Goal: Transaction & Acquisition: Purchase product/service

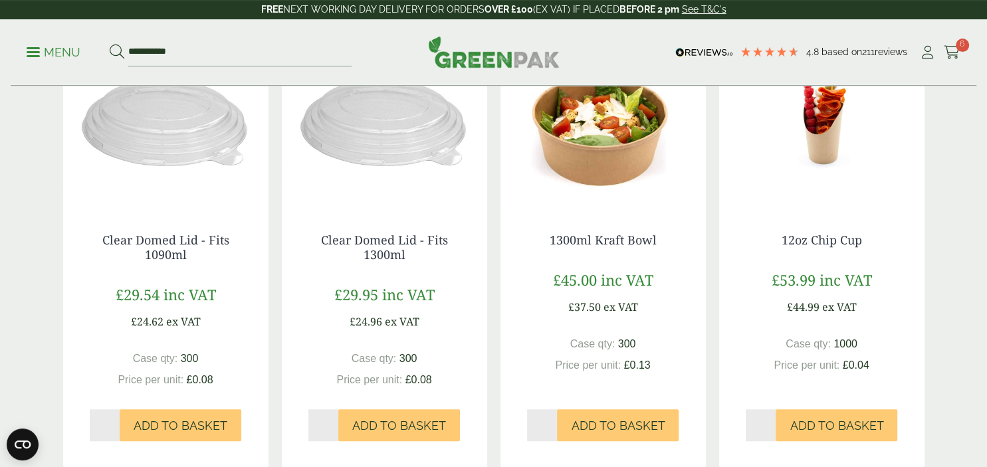
scroll to position [752, 0]
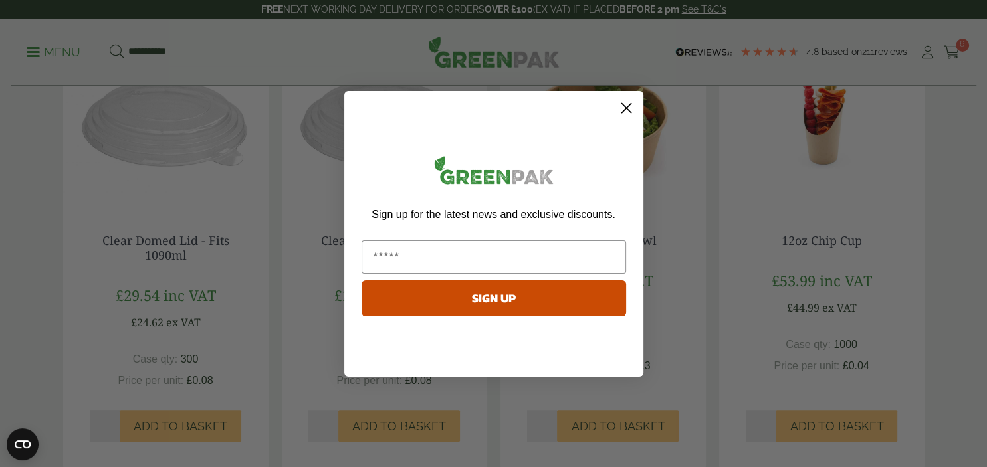
click at [626, 107] on icon "Close dialog" at bounding box center [625, 107] width 9 height 9
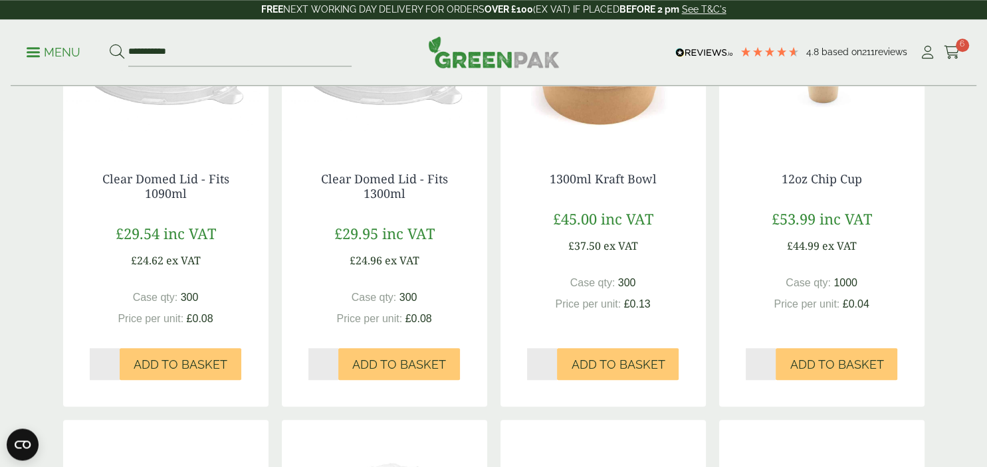
scroll to position [814, 0]
click at [598, 180] on link "1300ml Kraft Bowl" at bounding box center [603, 178] width 107 height 16
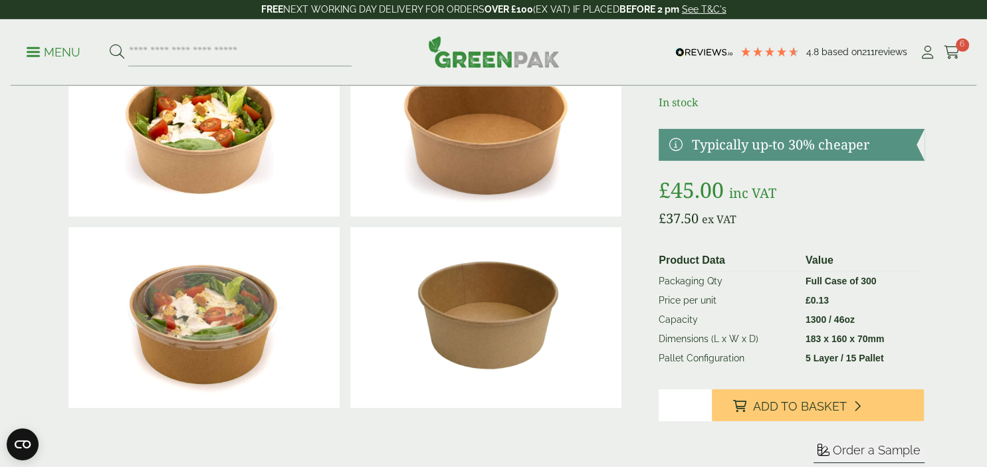
scroll to position [97, 0]
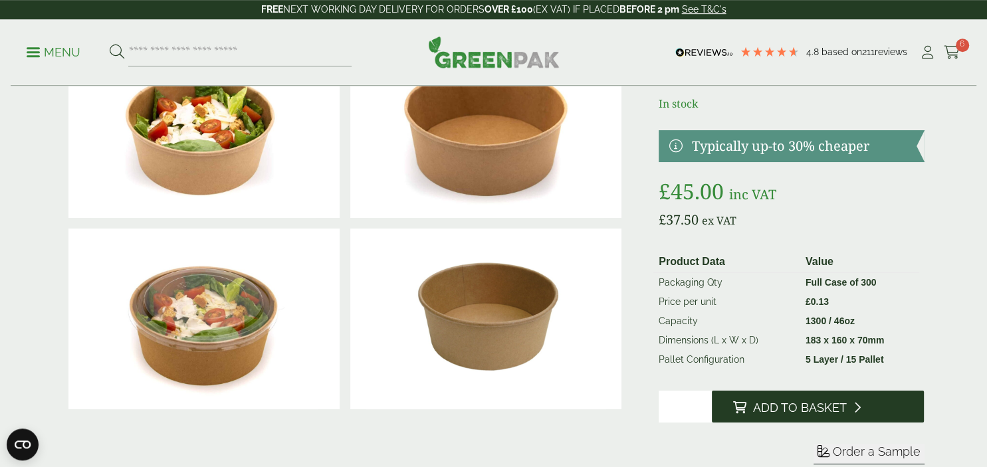
click at [813, 413] on span "Add to Basket" at bounding box center [800, 408] width 94 height 15
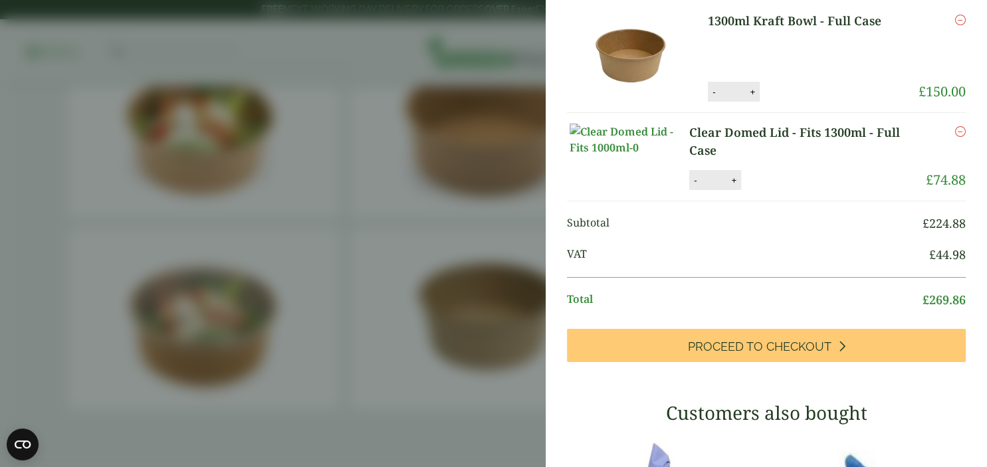
scroll to position [0, 0]
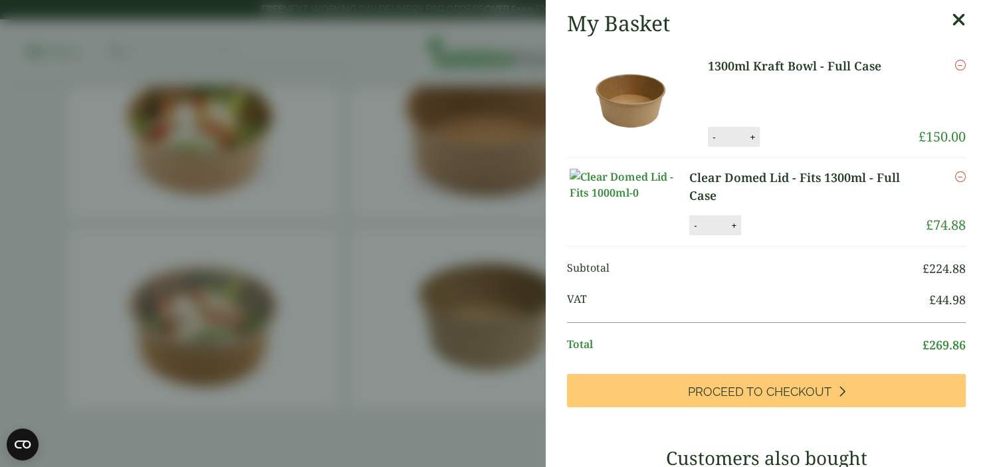
click at [693, 231] on button "-" at bounding box center [695, 225] width 11 height 11
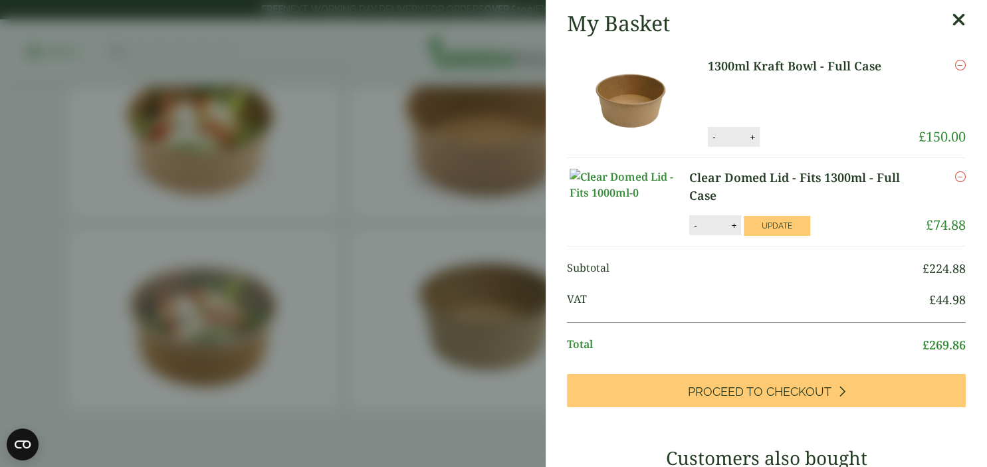
click at [693, 231] on button "-" at bounding box center [695, 225] width 11 height 11
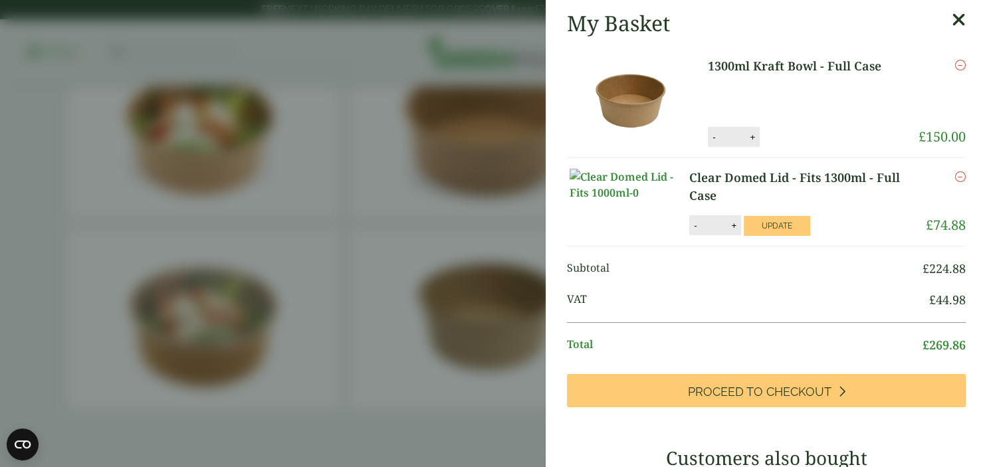
click at [693, 231] on button "-" at bounding box center [695, 225] width 11 height 11
click at [774, 233] on button "Update" at bounding box center [777, 226] width 66 height 20
click at [694, 231] on button "-" at bounding box center [695, 225] width 11 height 11
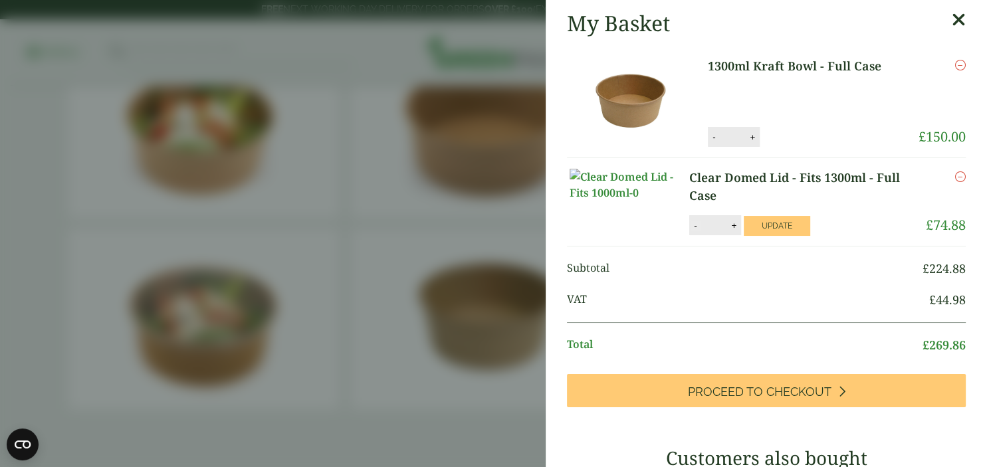
click at [694, 231] on button "-" at bounding box center [695, 225] width 11 height 11
drag, startPoint x: 694, startPoint y: 236, endPoint x: 765, endPoint y: 243, distance: 71.4
click at [765, 235] on div "Clear Domed Lid - Fits 1300ml - Full Case quantity - * + Update" at bounding box center [790, 225] width 203 height 20
click at [765, 236] on button "Update" at bounding box center [777, 226] width 66 height 20
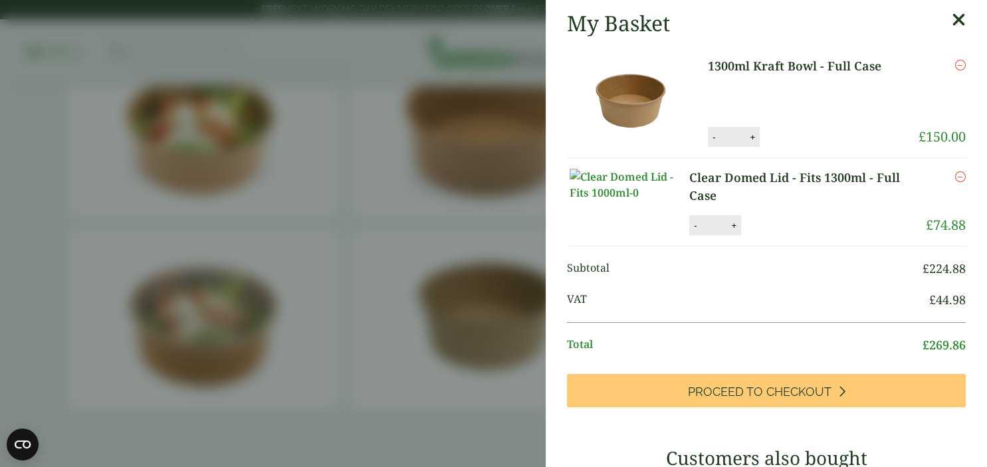
click at [698, 235] on div "- * +" at bounding box center [715, 225] width 52 height 20
click at [698, 231] on button "-" at bounding box center [695, 225] width 11 height 11
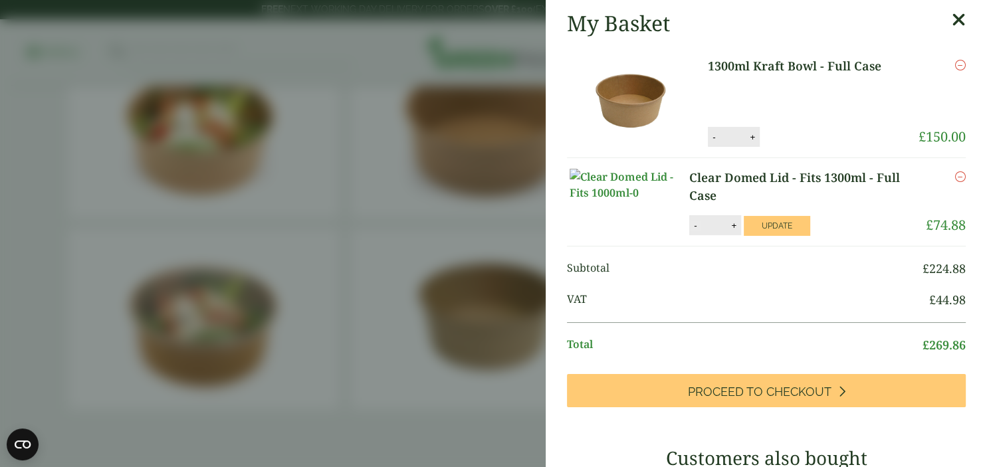
click at [698, 231] on button "-" at bounding box center [695, 225] width 11 height 11
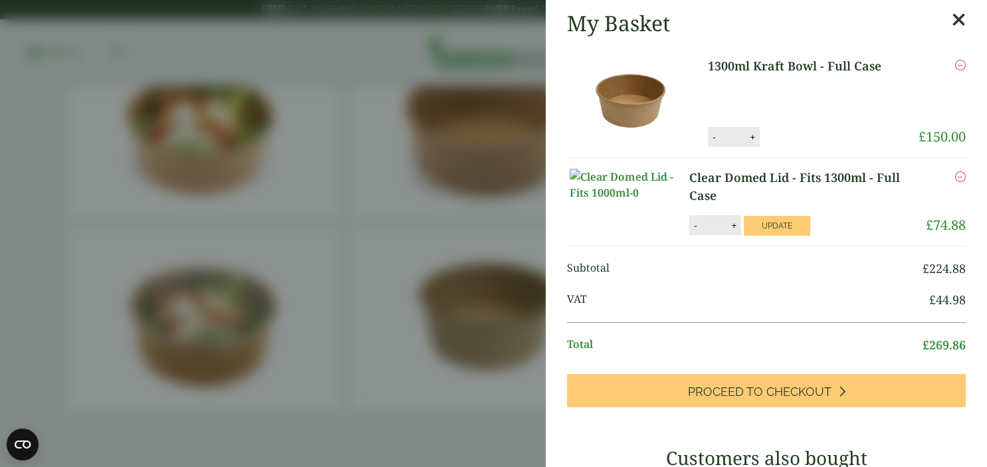
click at [698, 231] on button "-" at bounding box center [695, 225] width 11 height 11
drag, startPoint x: 698, startPoint y: 241, endPoint x: 712, endPoint y: 246, distance: 14.9
click at [712, 235] on div "- * +" at bounding box center [715, 225] width 52 height 20
click at [708, 239] on input "*" at bounding box center [713, 225] width 27 height 28
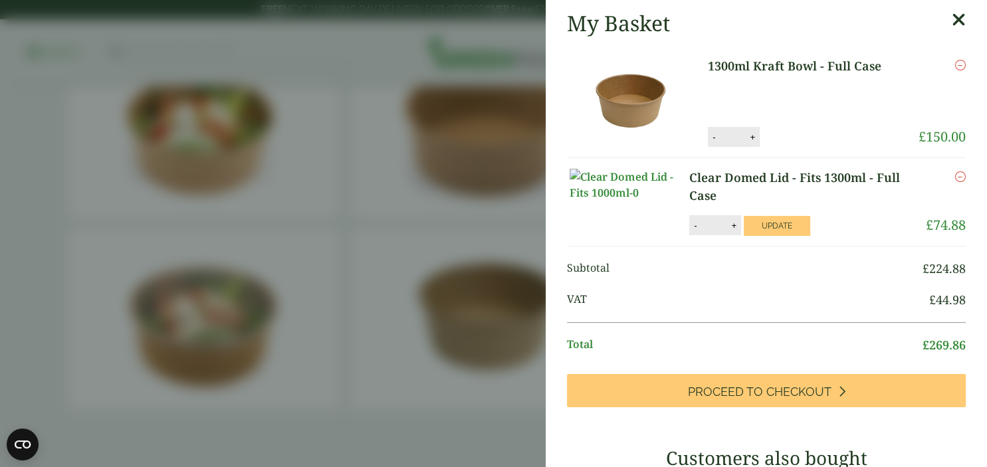
click at [708, 239] on input "*" at bounding box center [713, 225] width 27 height 28
drag, startPoint x: 708, startPoint y: 241, endPoint x: 756, endPoint y: 245, distance: 47.3
click at [756, 235] on div "Clear Domed Lid - Fits 1300ml - Full Case quantity - * + Update" at bounding box center [790, 225] width 203 height 20
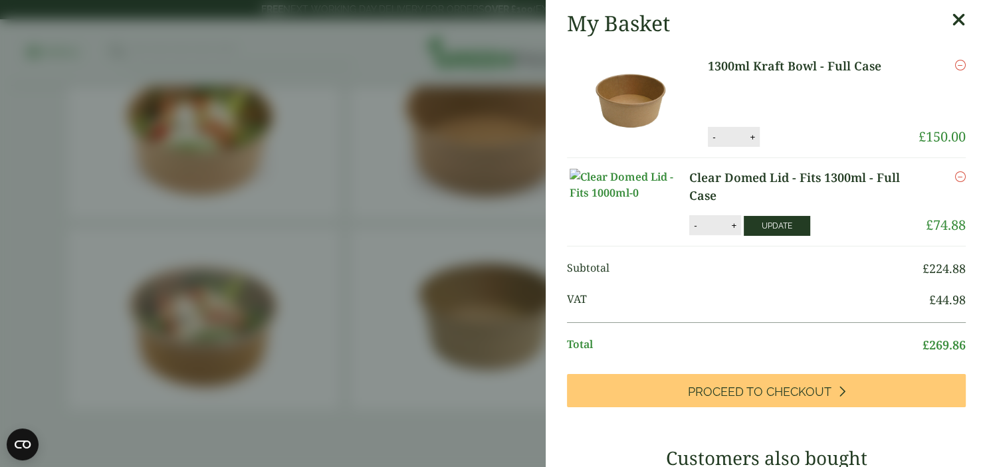
click at [756, 236] on button "Update" at bounding box center [777, 226] width 66 height 20
click at [708, 239] on input "*" at bounding box center [713, 225] width 27 height 28
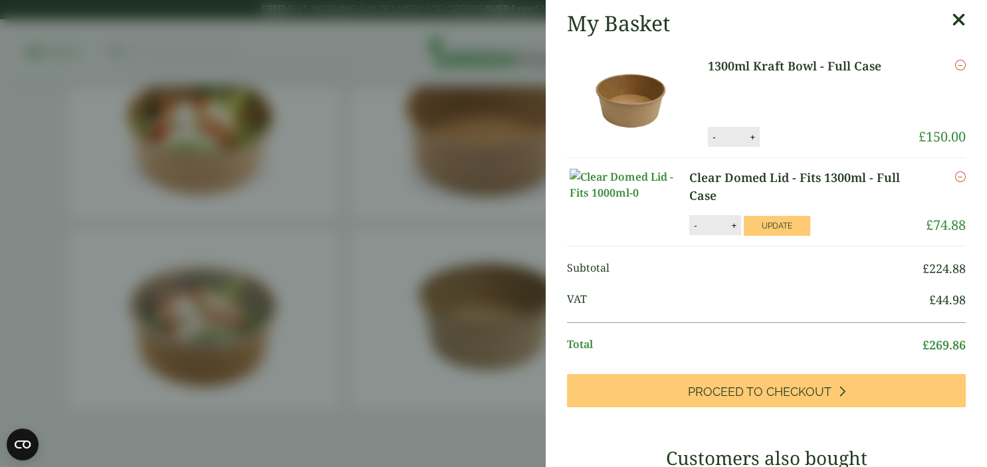
click at [708, 239] on input "*" at bounding box center [713, 225] width 27 height 28
drag, startPoint x: 708, startPoint y: 243, endPoint x: 773, endPoint y: 246, distance: 65.2
click at [773, 235] on div "Clear Domed Lid - Fits 1300ml - Full Case quantity - * + Update" at bounding box center [790, 225] width 203 height 20
click at [773, 236] on button "Update" at bounding box center [777, 226] width 66 height 20
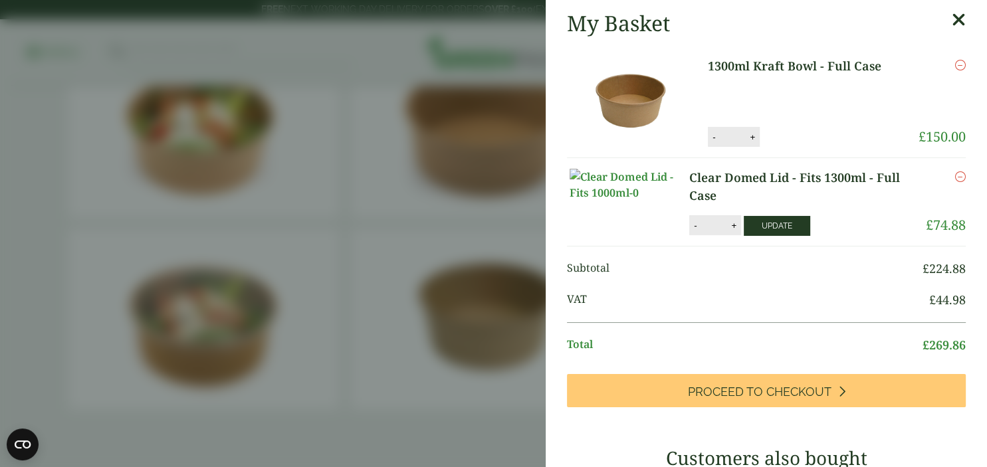
type input "*"
click at [732, 140] on input "*" at bounding box center [732, 137] width 27 height 28
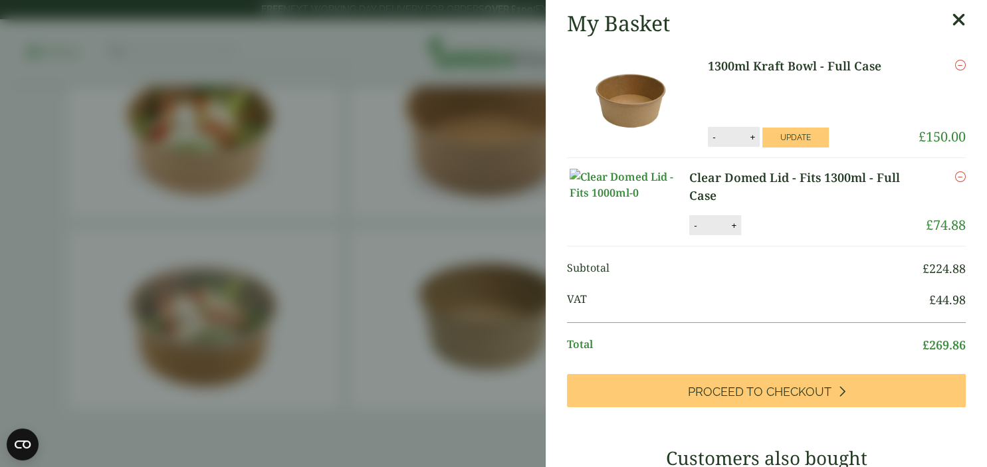
click at [732, 140] on input "*" at bounding box center [732, 137] width 27 height 28
drag, startPoint x: 732, startPoint y: 140, endPoint x: 796, endPoint y: 138, distance: 64.5
click at [796, 138] on div "1300ml Kraft Bowl - Full Case quantity - * + Update" at bounding box center [787, 137] width 159 height 20
click at [796, 138] on button "Update" at bounding box center [795, 138] width 66 height 20
click at [728, 133] on input "*" at bounding box center [732, 137] width 27 height 28
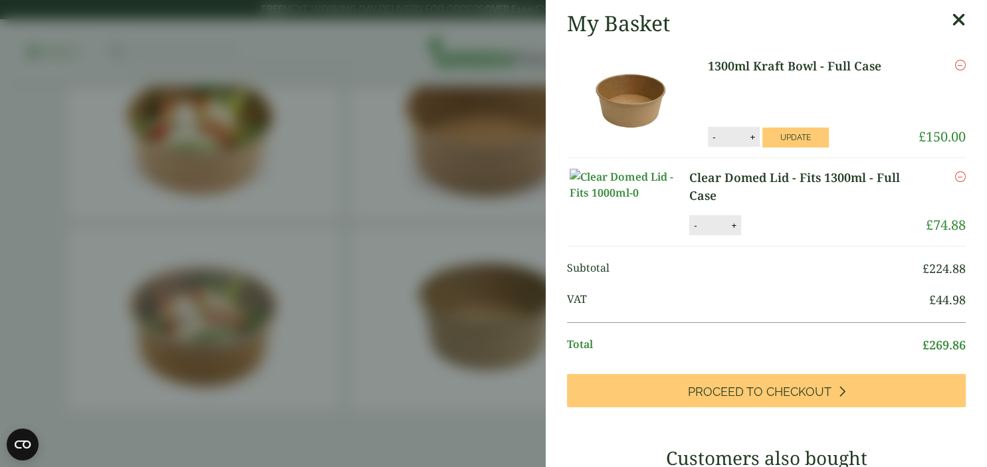
click at [728, 133] on input "*" at bounding box center [732, 137] width 27 height 28
type input "*"
click at [728, 133] on input "*" at bounding box center [732, 137] width 27 height 28
click at [787, 142] on button "Update" at bounding box center [795, 138] width 66 height 20
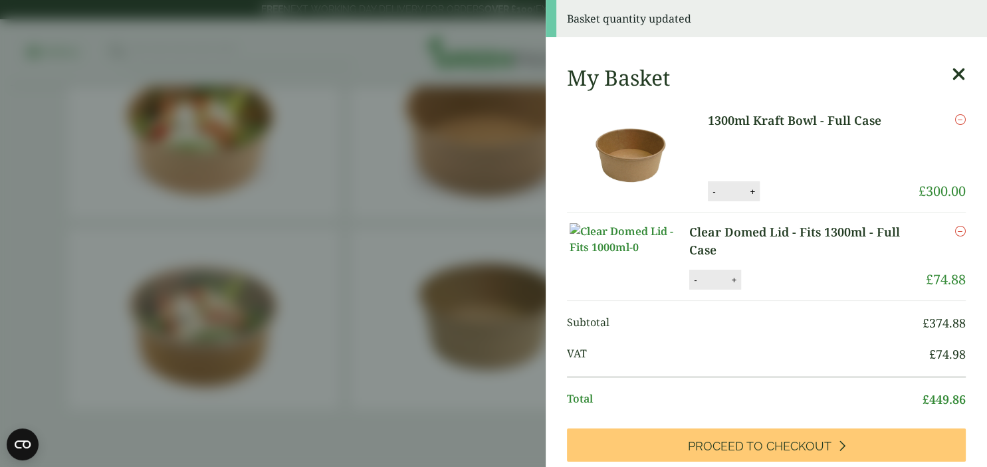
click at [728, 193] on input "*" at bounding box center [732, 191] width 27 height 28
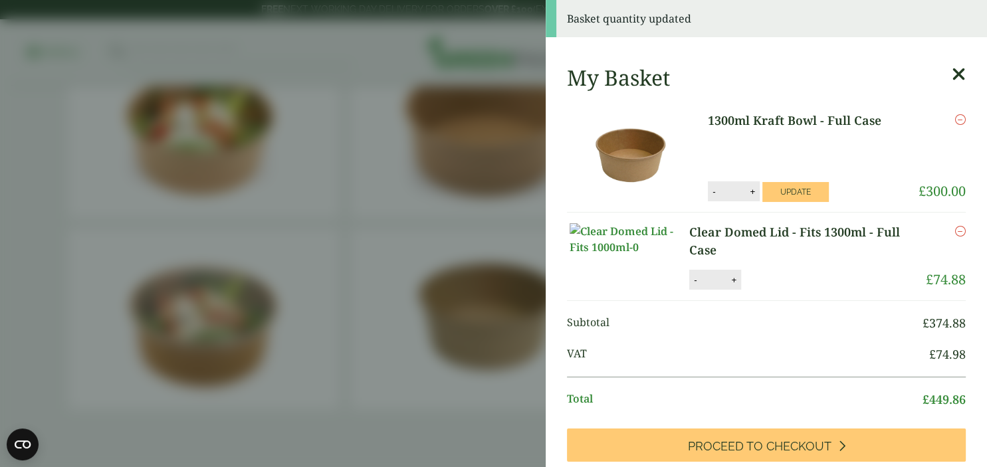
type input "*"
click at [729, 191] on input "*" at bounding box center [732, 191] width 27 height 28
click at [772, 187] on button "Update" at bounding box center [795, 192] width 66 height 20
drag, startPoint x: 728, startPoint y: 253, endPoint x: 729, endPoint y: 195, distance: 57.8
click at [729, 195] on input "*" at bounding box center [732, 191] width 27 height 28
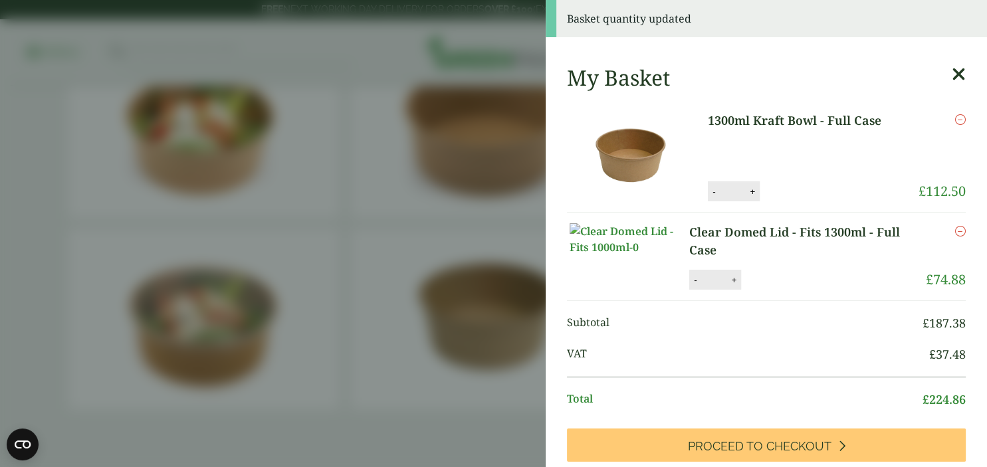
type input "*"
click at [729, 195] on input "*" at bounding box center [732, 191] width 27 height 28
click at [801, 190] on button "Update" at bounding box center [795, 192] width 66 height 20
type input "*"
click at [732, 195] on input "*" at bounding box center [735, 191] width 27 height 28
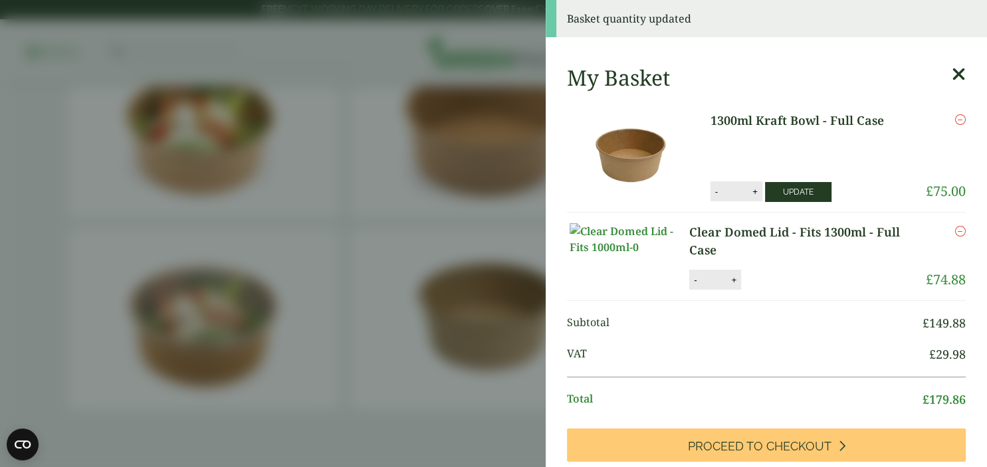
click at [796, 191] on button "Update" at bounding box center [798, 192] width 66 height 20
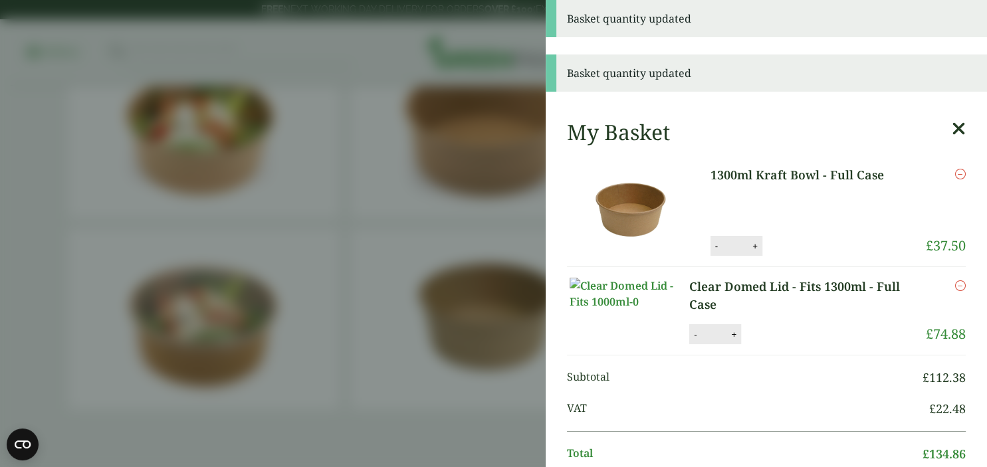
click at [730, 245] on input "*" at bounding box center [735, 246] width 27 height 28
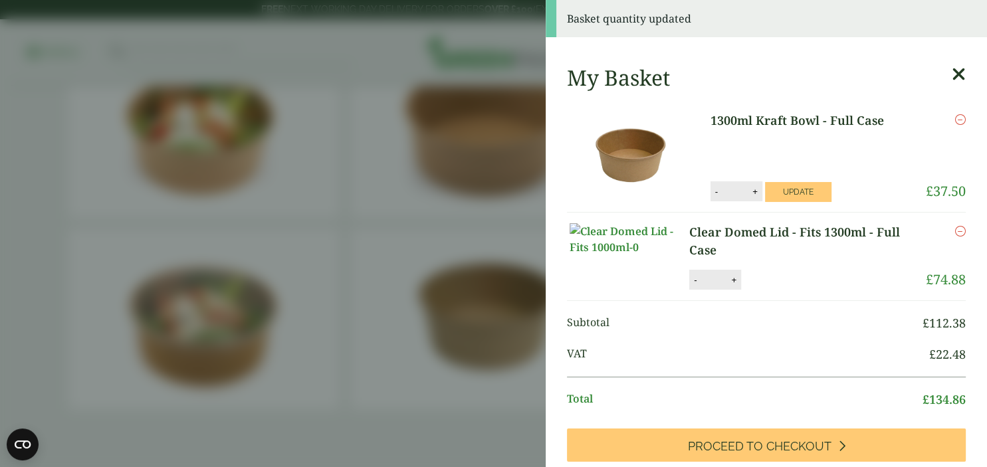
type input "*"
click at [730, 186] on input "*" at bounding box center [735, 191] width 27 height 28
click at [804, 187] on button "Update" at bounding box center [798, 192] width 66 height 20
type input "*"
click at [709, 294] on input "*" at bounding box center [713, 280] width 27 height 28
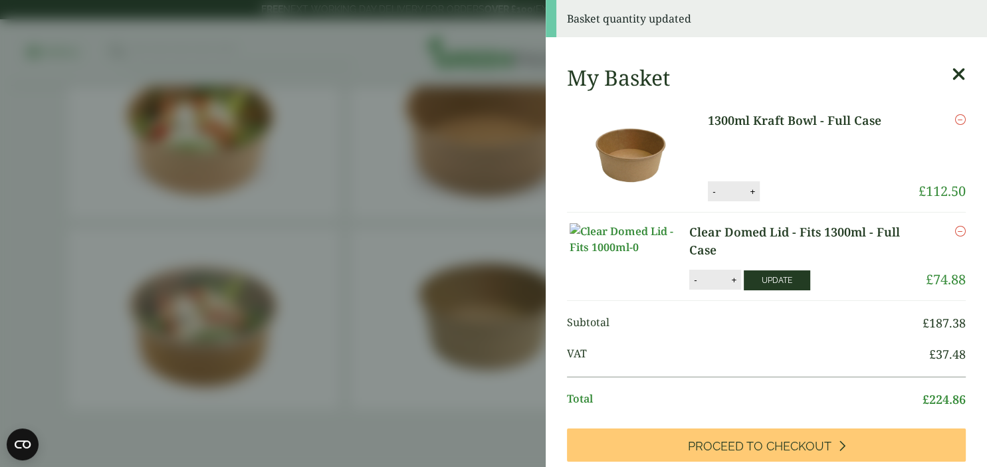
click at [764, 290] on button "Update" at bounding box center [777, 280] width 66 height 20
click at [708, 294] on input "*" at bounding box center [713, 280] width 27 height 28
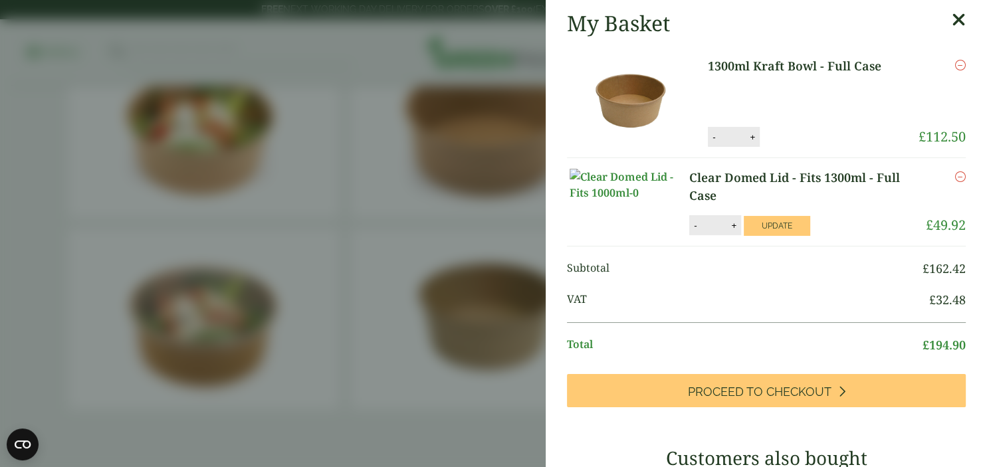
click at [710, 239] on input "*" at bounding box center [713, 225] width 27 height 28
drag, startPoint x: 710, startPoint y: 243, endPoint x: 749, endPoint y: 245, distance: 39.2
click at [749, 235] on div "Clear Domed Lid - Fits 1300ml - Full Case quantity - * + Update" at bounding box center [790, 225] width 203 height 20
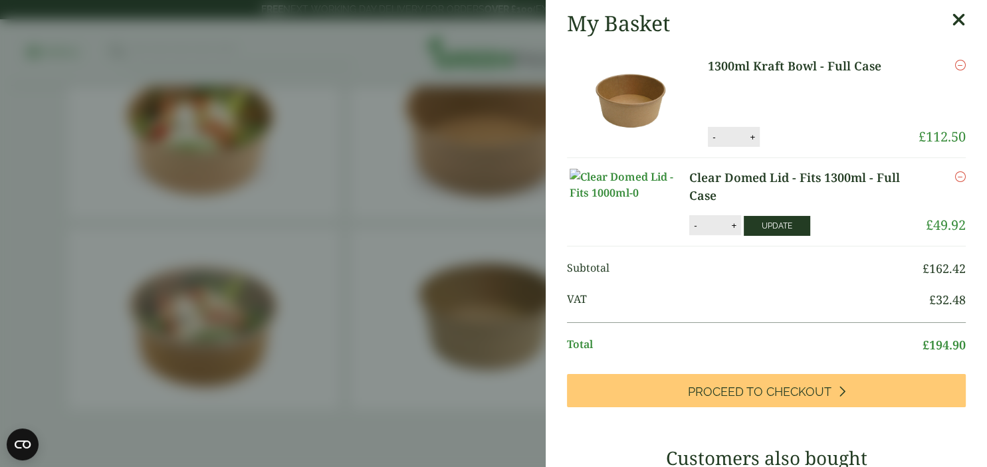
click at [749, 236] on button "Update" at bounding box center [777, 226] width 66 height 20
type input "*"
click at [709, 239] on input "*" at bounding box center [713, 225] width 27 height 28
click at [793, 233] on button "Update" at bounding box center [777, 226] width 66 height 20
type input "*"
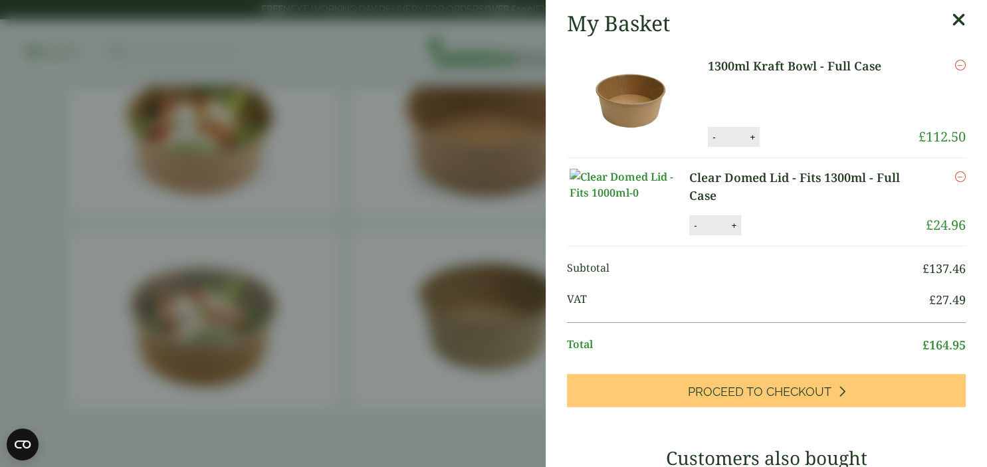
click at [728, 142] on input "*" at bounding box center [732, 137] width 27 height 28
click at [787, 142] on button "Update" at bounding box center [795, 138] width 66 height 20
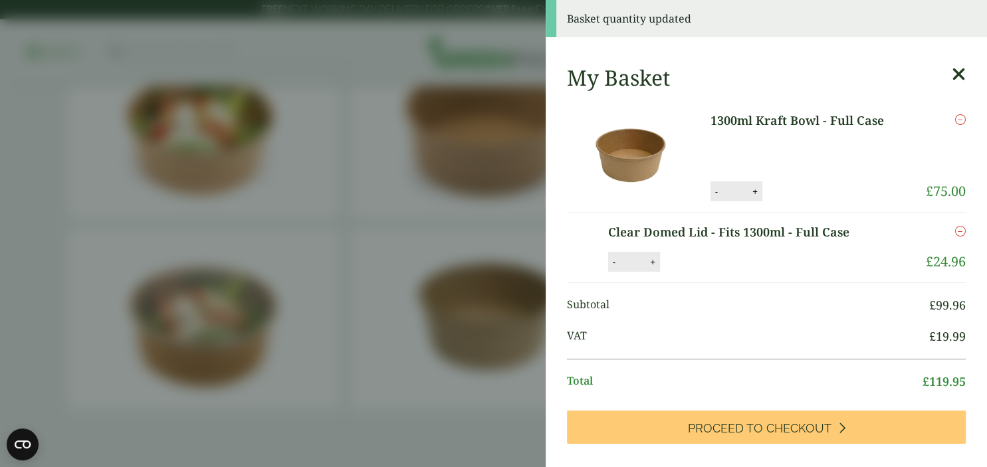
type input "*"
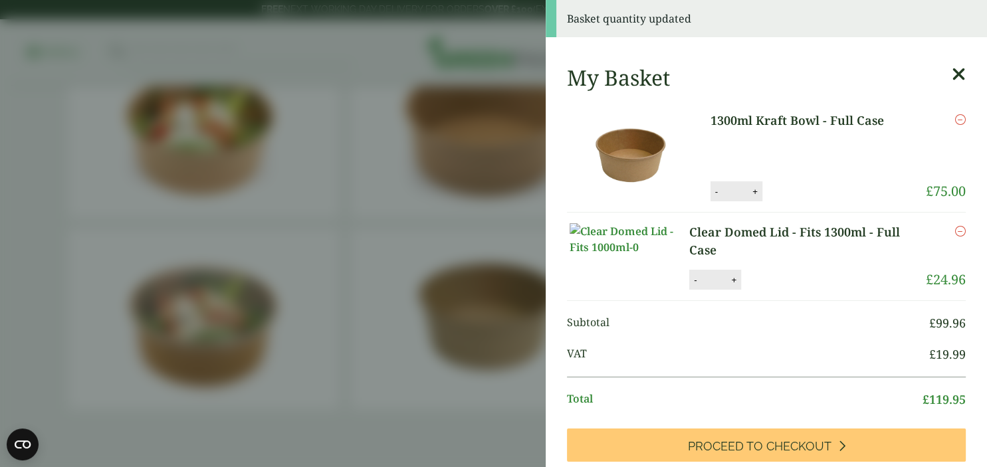
click at [736, 195] on input "*" at bounding box center [735, 191] width 27 height 28
click at [801, 190] on button "Update" at bounding box center [798, 192] width 66 height 20
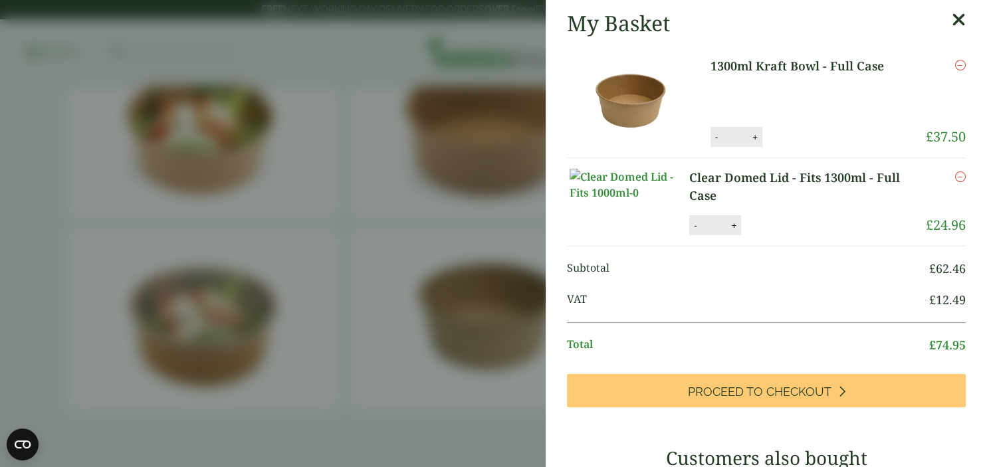
click at [732, 231] on button "+" at bounding box center [733, 225] width 13 height 11
type input "*"
click at [782, 236] on button "Update" at bounding box center [777, 226] width 66 height 20
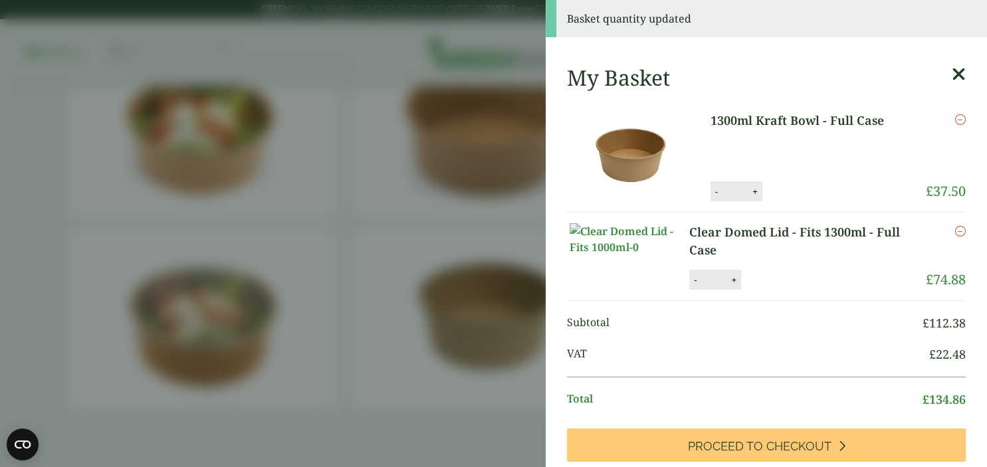
click at [751, 193] on button "+" at bounding box center [754, 191] width 13 height 11
type input "*"
click at [799, 193] on button "Update" at bounding box center [798, 192] width 66 height 20
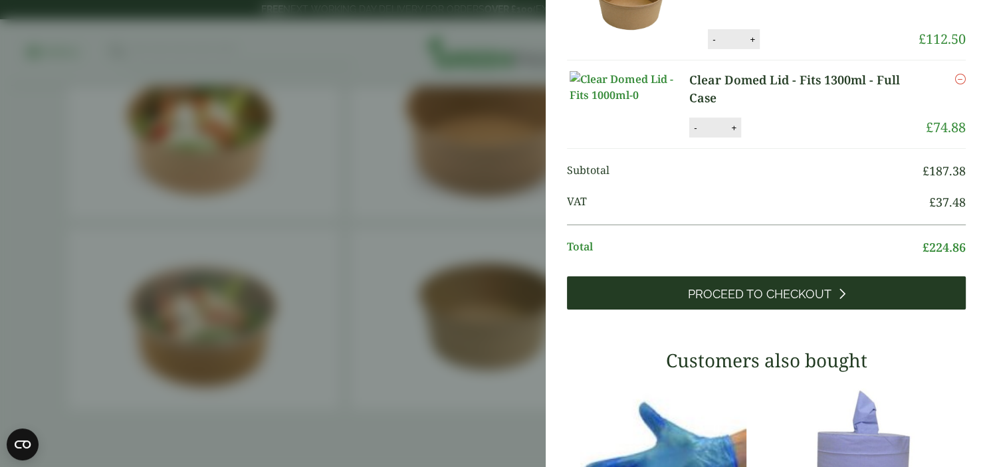
scroll to position [197, 0]
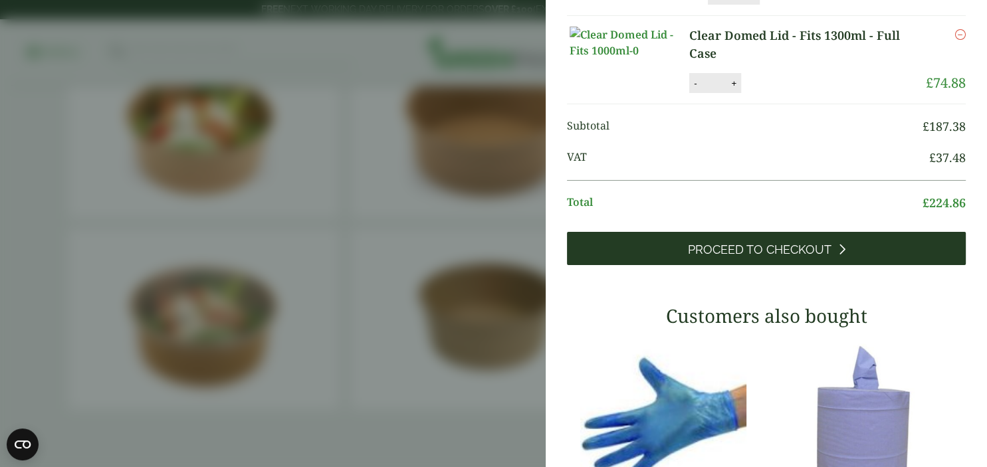
click at [772, 257] on span "Proceed to Checkout" at bounding box center [760, 250] width 144 height 15
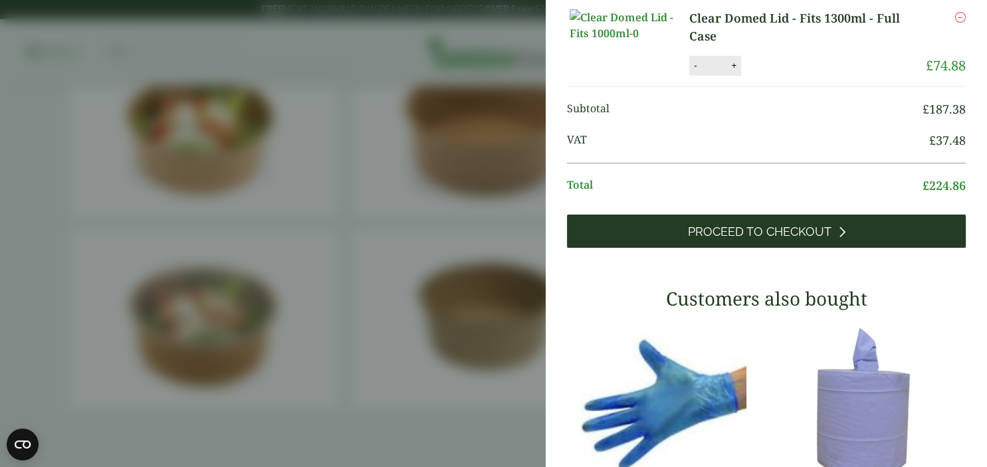
scroll to position [142, 0]
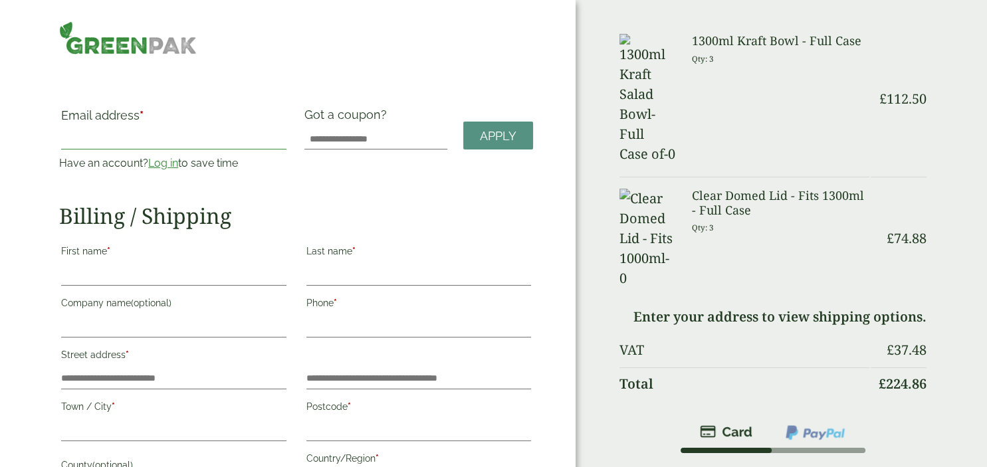
click at [98, 134] on input "Email address *" at bounding box center [173, 138] width 225 height 21
type input "**********"
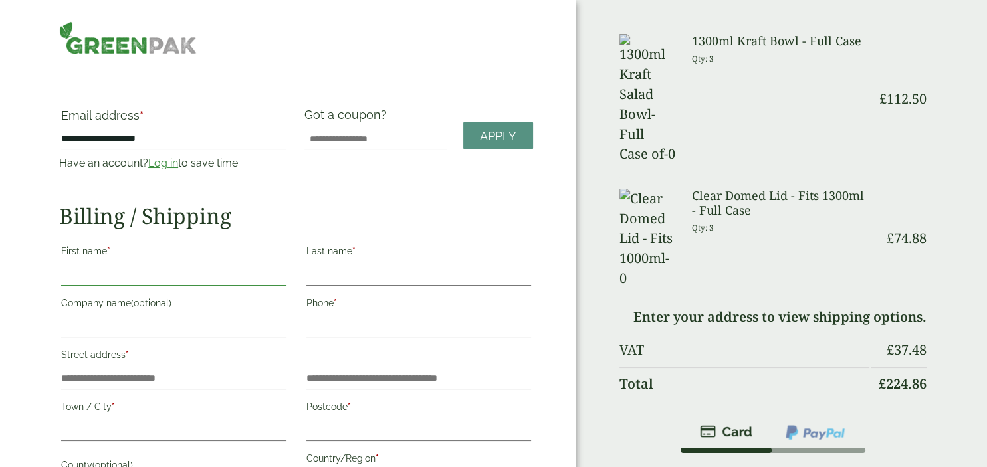
type input "**********"
type input "*******"
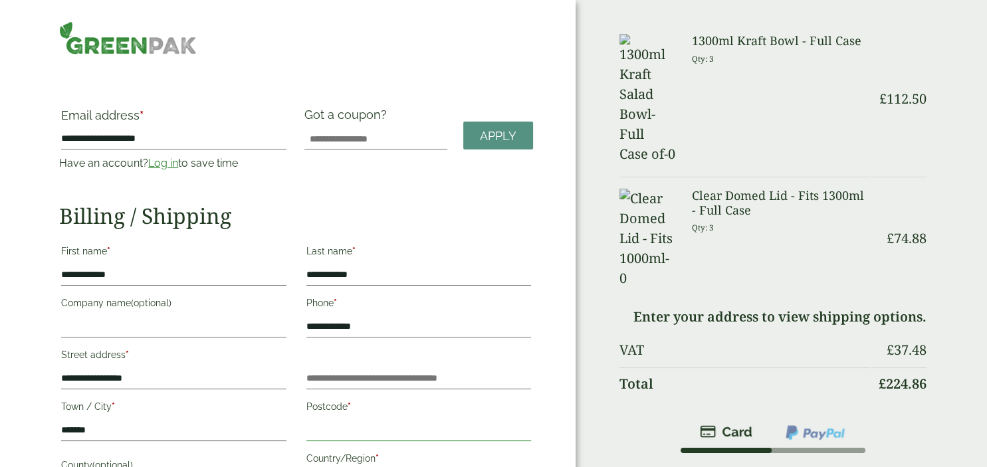
type input "*******"
type input "*"
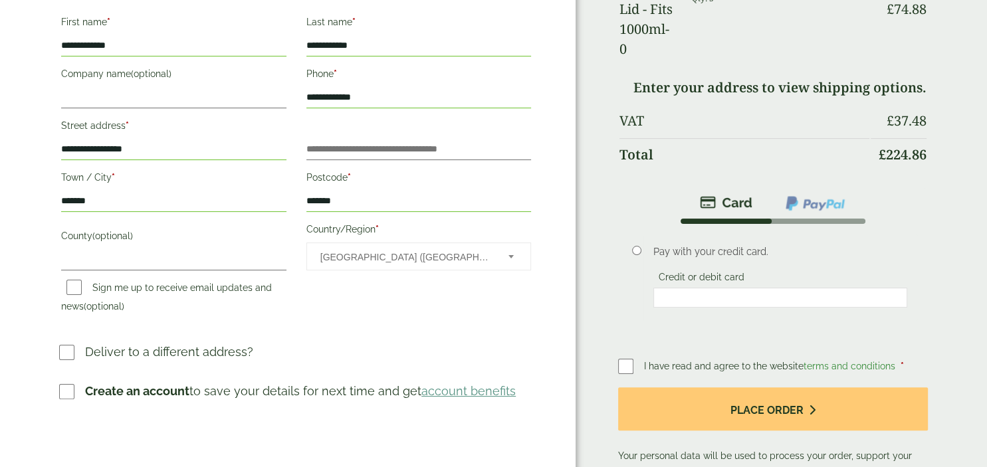
scroll to position [231, 0]
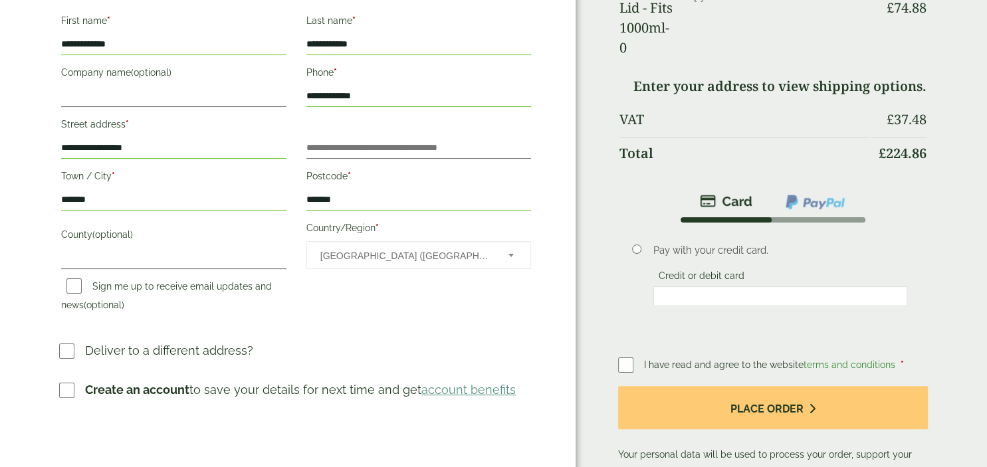
type input "**********"
click at [194, 258] on input "County (optional)" at bounding box center [173, 258] width 225 height 21
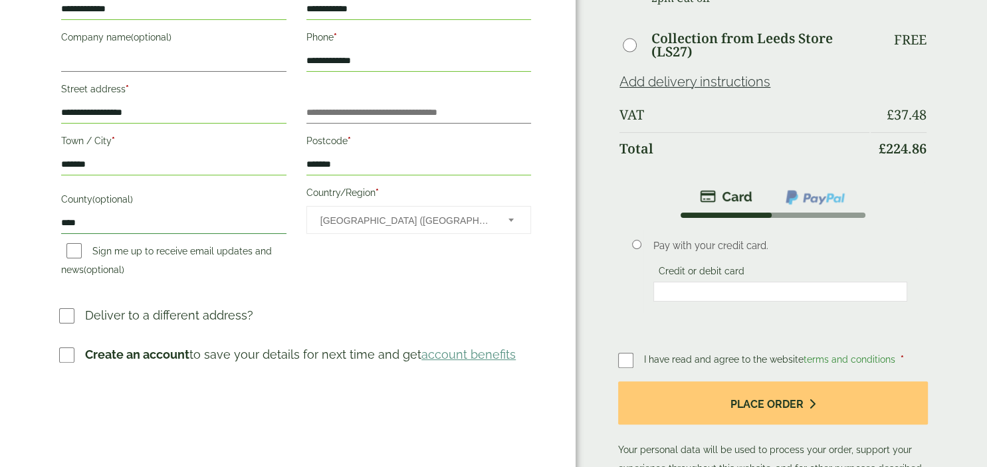
scroll to position [266, 0]
type input "****"
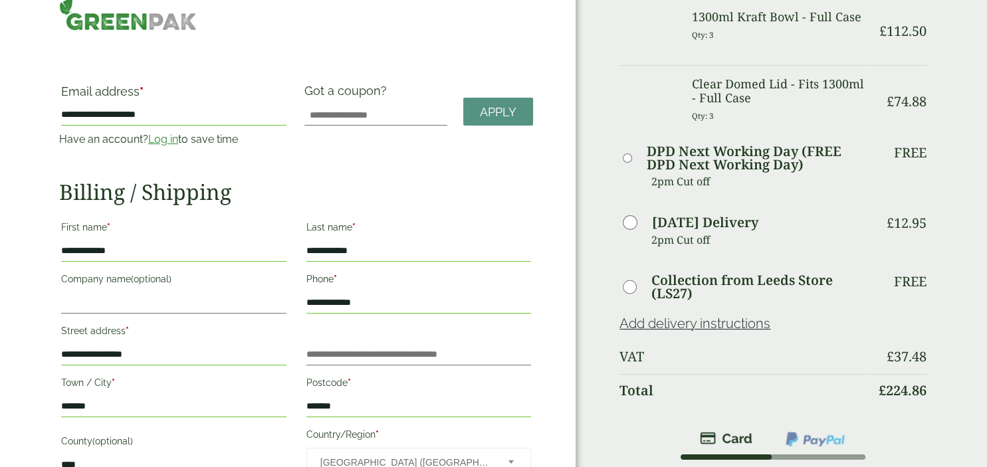
scroll to position [17, 0]
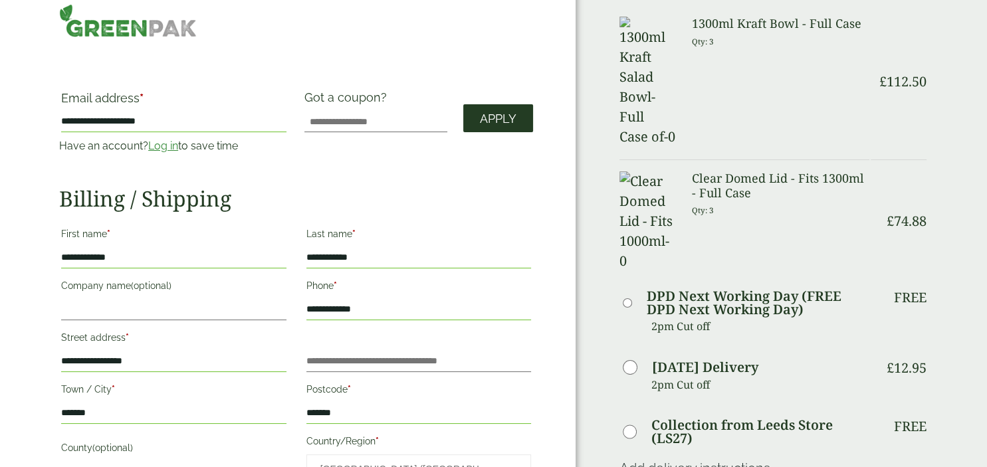
click at [483, 112] on span "Apply" at bounding box center [498, 119] width 37 height 15
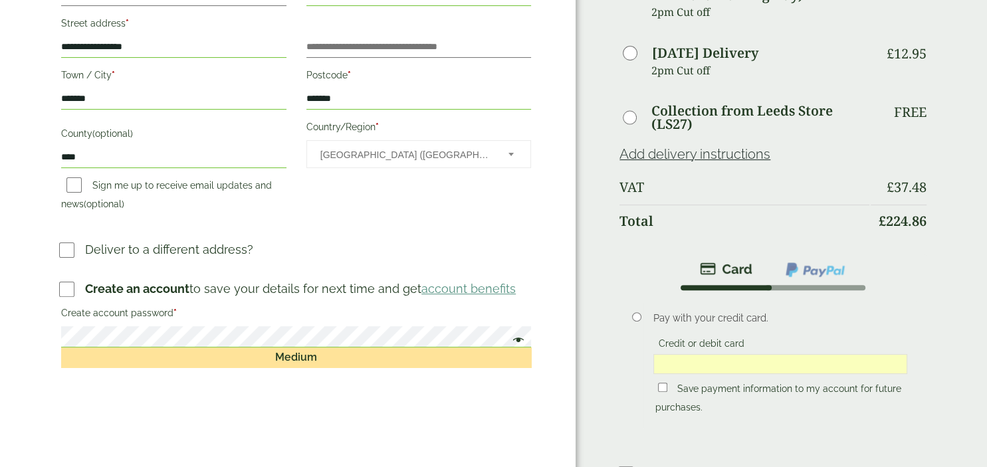
scroll to position [332, 0]
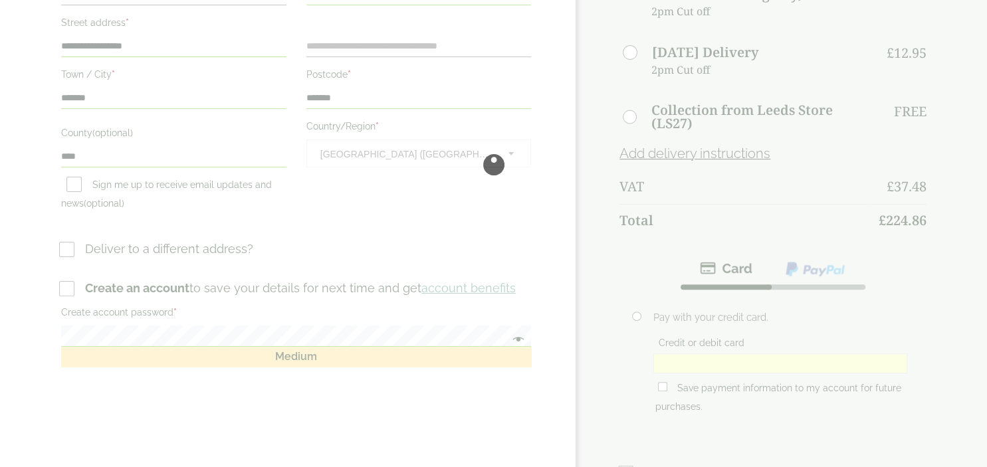
scroll to position [0, 0]
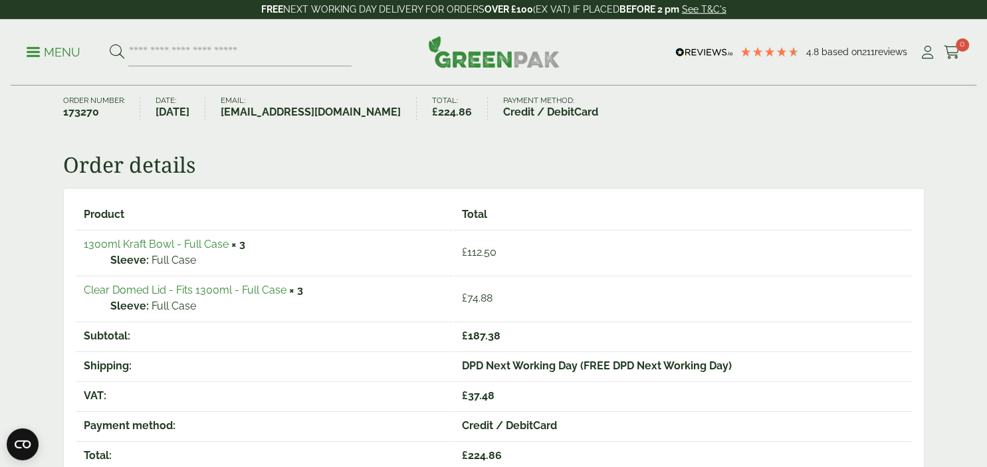
scroll to position [130, 0]
